Goal: Information Seeking & Learning: Learn about a topic

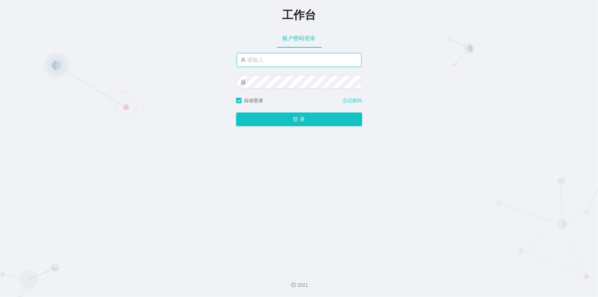
click at [275, 59] on input "text" at bounding box center [299, 60] width 125 height 14
type input "jishu"
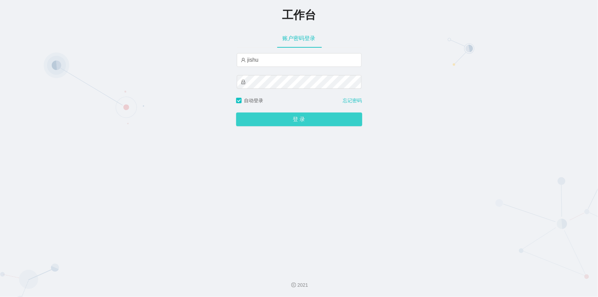
click at [267, 118] on button "登 录" at bounding box center [299, 119] width 126 height 14
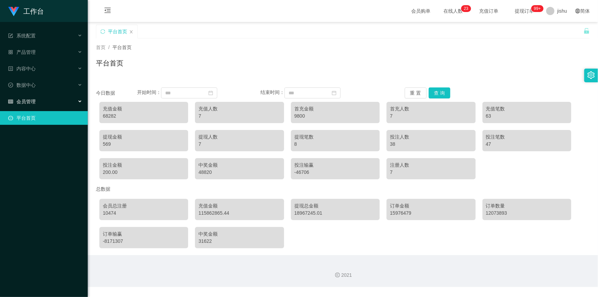
click at [39, 102] on div "会员管理" at bounding box center [44, 102] width 88 height 14
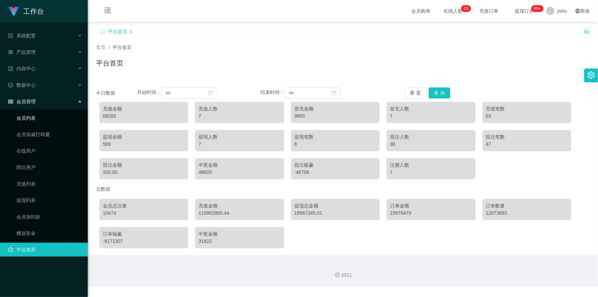
click at [43, 120] on link "会员列表" at bounding box center [49, 118] width 66 height 14
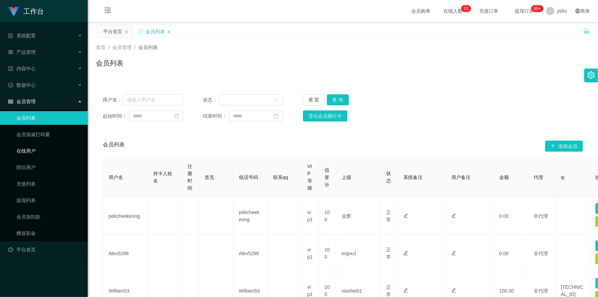
click at [39, 152] on link "在线用户" at bounding box center [49, 151] width 66 height 14
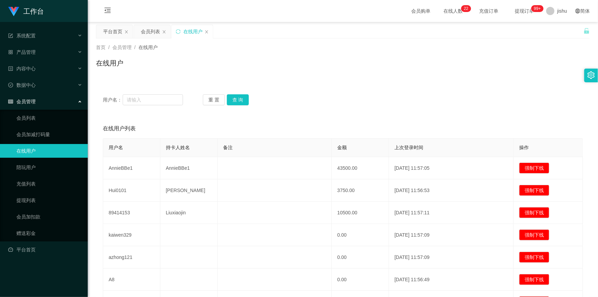
scroll to position [136, 0]
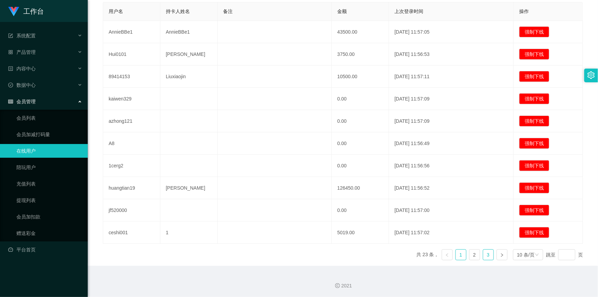
click at [483, 256] on link "3" at bounding box center [488, 254] width 10 height 10
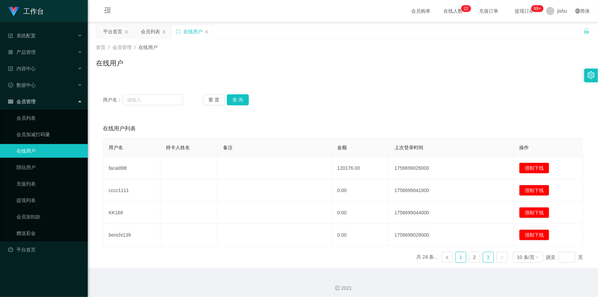
click at [459, 258] on link "1" at bounding box center [461, 257] width 10 height 10
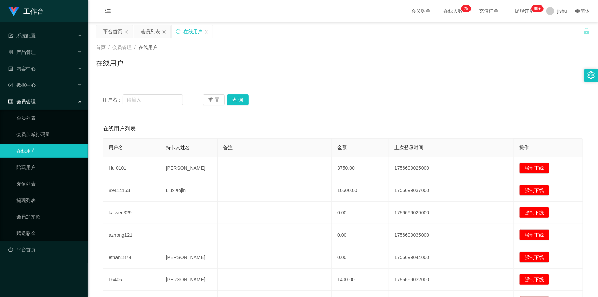
click at [46, 107] on div "会员管理" at bounding box center [44, 102] width 88 height 14
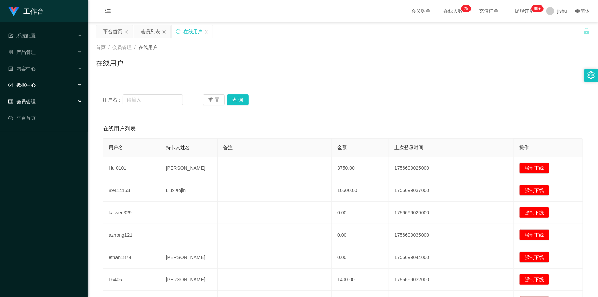
click at [48, 89] on div "数据中心" at bounding box center [44, 85] width 88 height 14
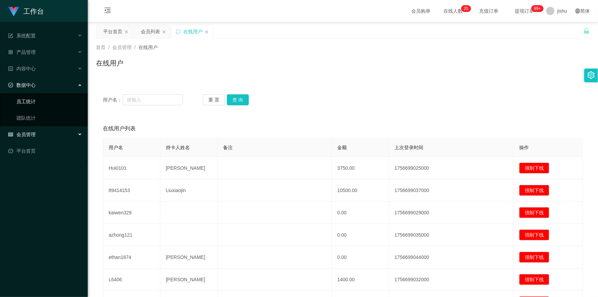
click at [45, 102] on link "员工统计" at bounding box center [49, 102] width 66 height 14
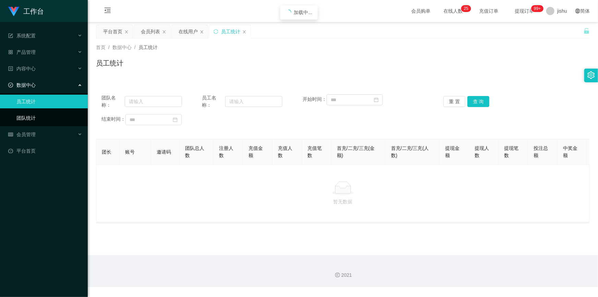
click at [53, 120] on link "团队统计" at bounding box center [49, 118] width 66 height 14
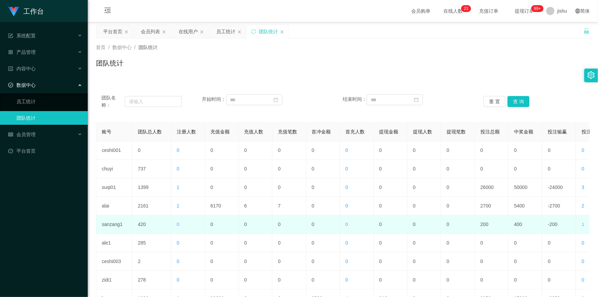
scroll to position [96, 0]
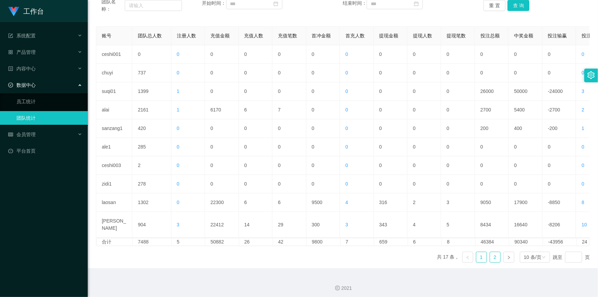
click at [492, 254] on link "2" at bounding box center [495, 257] width 10 height 10
click at [532, 254] on div "10 条/页" at bounding box center [532, 257] width 17 height 10
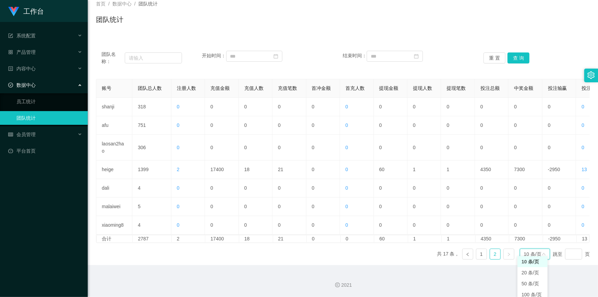
scroll to position [40, 0]
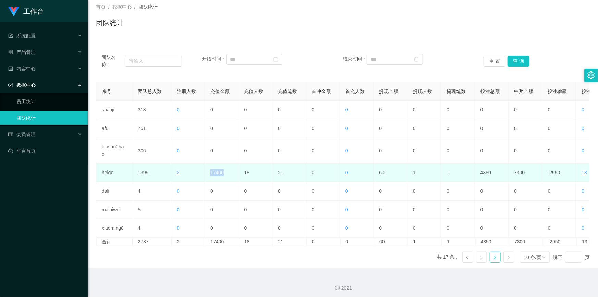
drag, startPoint x: 237, startPoint y: 165, endPoint x: 209, endPoint y: 165, distance: 27.8
click at [209, 165] on td "17400" at bounding box center [222, 172] width 34 height 19
click at [254, 167] on td "18" at bounding box center [256, 172] width 34 height 19
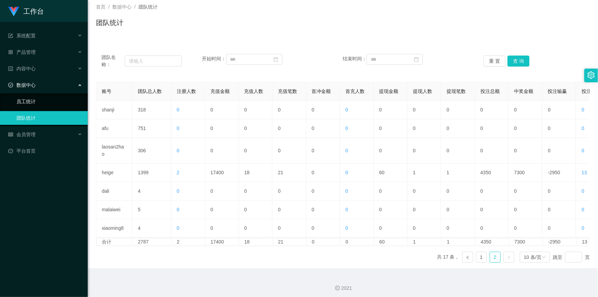
click at [48, 101] on link "员工统计" at bounding box center [49, 102] width 66 height 14
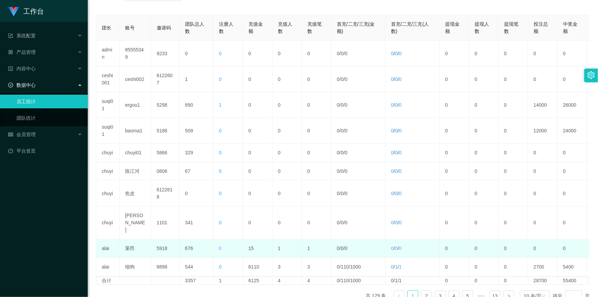
scroll to position [155, 0]
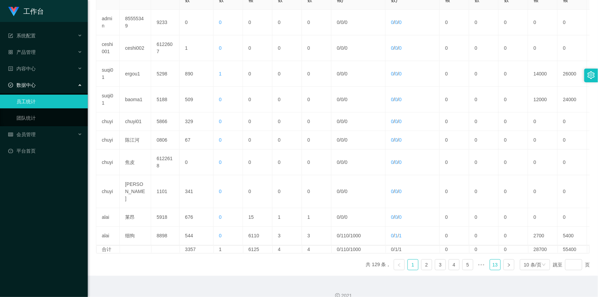
click at [491, 259] on link "13" at bounding box center [495, 264] width 10 height 10
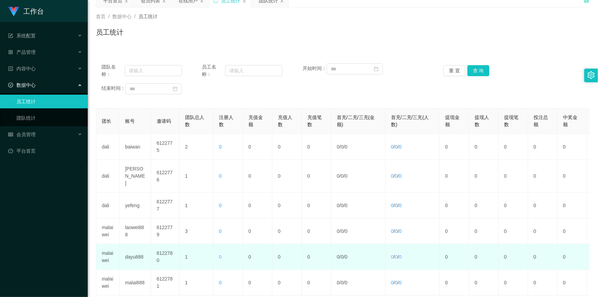
scroll to position [0, 0]
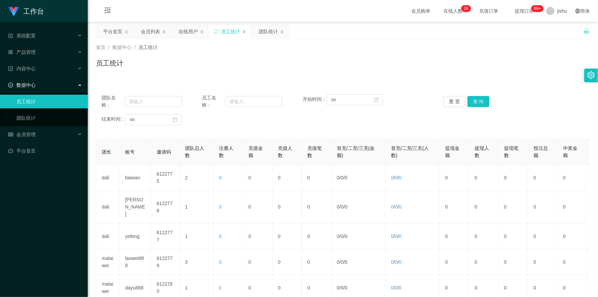
click at [100, 48] on span "首页" at bounding box center [101, 47] width 10 height 5
click at [100, 46] on span "首页" at bounding box center [101, 47] width 10 height 5
click at [281, 32] on icon "图标: close" at bounding box center [282, 31] width 3 height 3
click at [242, 32] on icon "图标: close" at bounding box center [244, 32] width 4 height 4
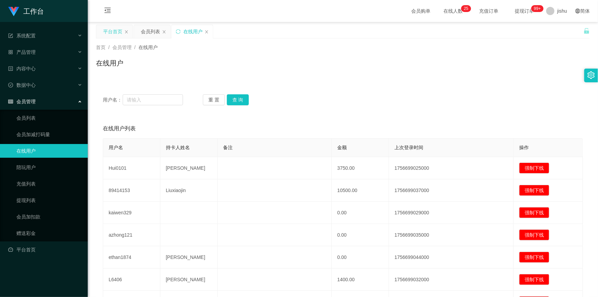
click at [114, 30] on div "平台首页" at bounding box center [112, 31] width 19 height 13
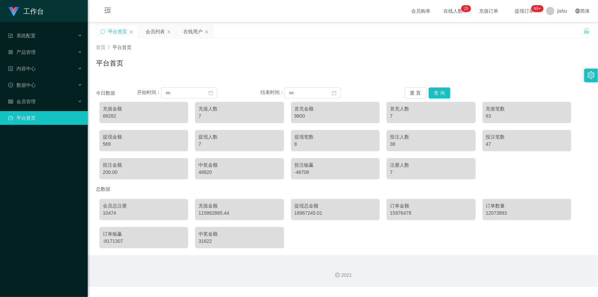
click at [233, 211] on div "115862865.44" at bounding box center [239, 212] width 82 height 7
drag, startPoint x: 195, startPoint y: 215, endPoint x: 219, endPoint y: 216, distance: 24.0
click at [219, 216] on div "充值金额 115862865.44" at bounding box center [239, 209] width 89 height 21
drag, startPoint x: 294, startPoint y: 214, endPoint x: 312, endPoint y: 213, distance: 17.8
click at [312, 213] on div "18967245.01" at bounding box center [335, 212] width 82 height 7
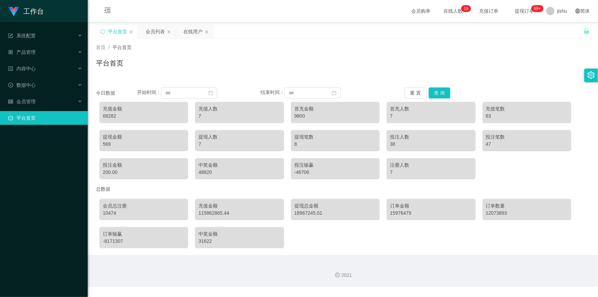
click at [332, 213] on div "18967245.01" at bounding box center [335, 212] width 82 height 7
drag, startPoint x: 417, startPoint y: 214, endPoint x: 387, endPoint y: 214, distance: 29.8
click at [387, 214] on div "订单金额 15976479" at bounding box center [430, 209] width 89 height 21
click at [410, 214] on div "15976479" at bounding box center [431, 212] width 82 height 7
drag, startPoint x: 513, startPoint y: 213, endPoint x: 477, endPoint y: 213, distance: 36.0
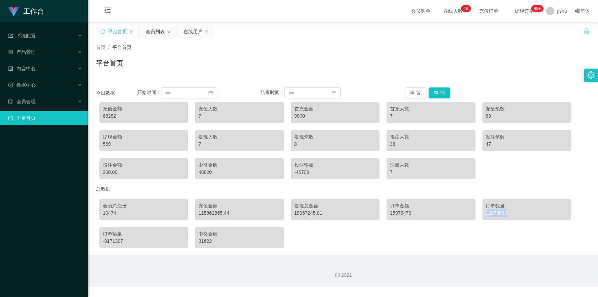
click at [477, 213] on div "会员总注册 10474 充值金额 115862865.44 提现总金额 18967245.01 订单金额 15976479 订单数量 12073893 订单输…" at bounding box center [343, 223] width 494 height 56
click at [439, 211] on div "15976479" at bounding box center [431, 212] width 82 height 7
click at [41, 99] on div "会员管理" at bounding box center [44, 102] width 88 height 14
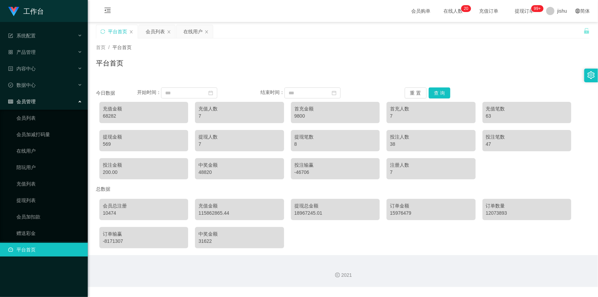
click at [41, 99] on div "会员管理" at bounding box center [44, 102] width 88 height 14
